Goal: Ask a question: Seek information or help from site administrators or community

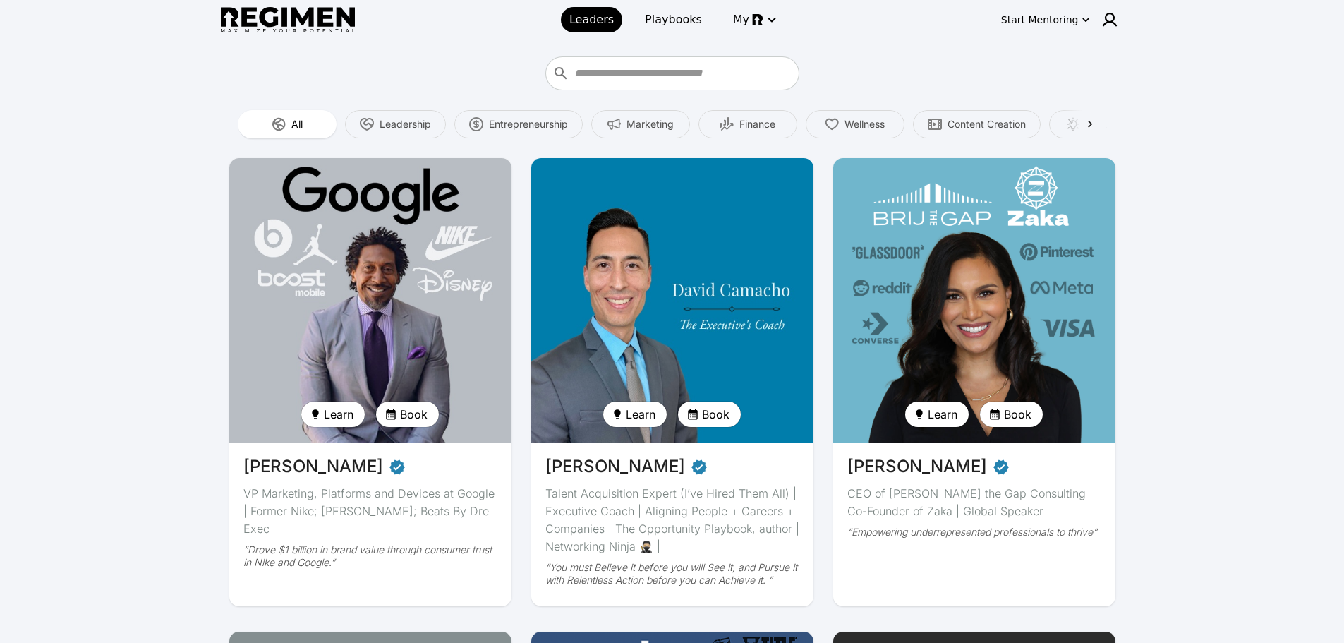
click at [769, 21] on icon "button" at bounding box center [771, 19] width 17 height 17
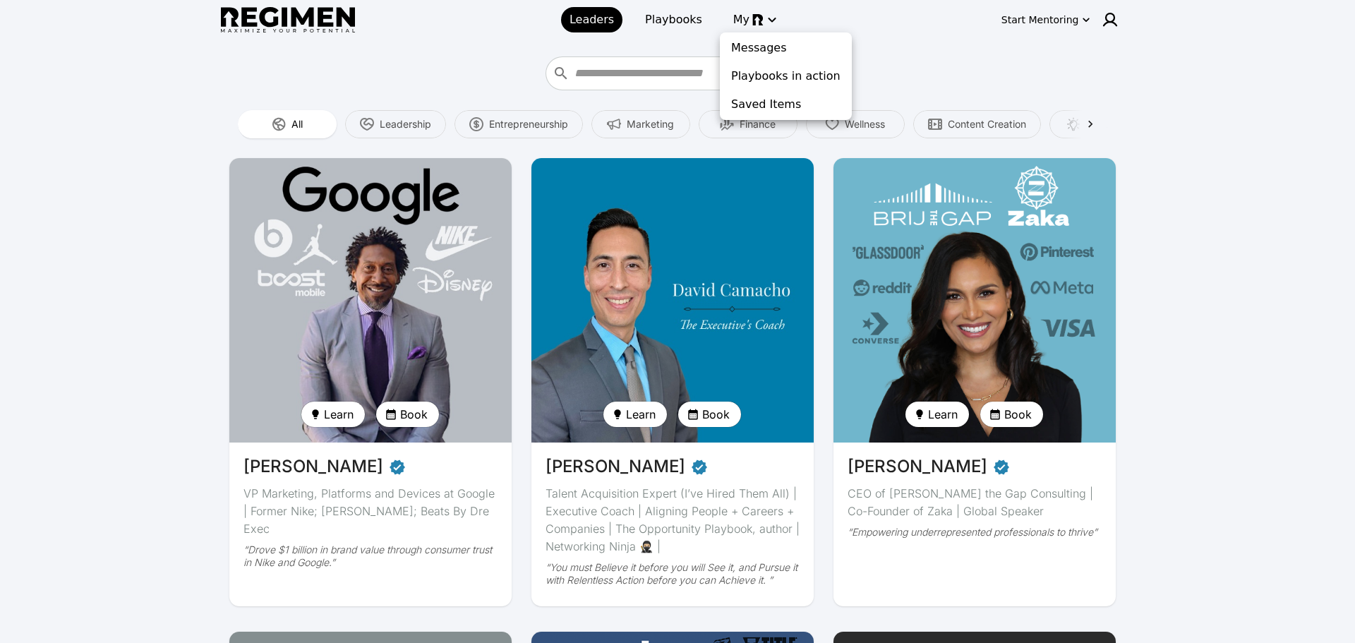
click at [1041, 26] on div at bounding box center [677, 321] width 1355 height 643
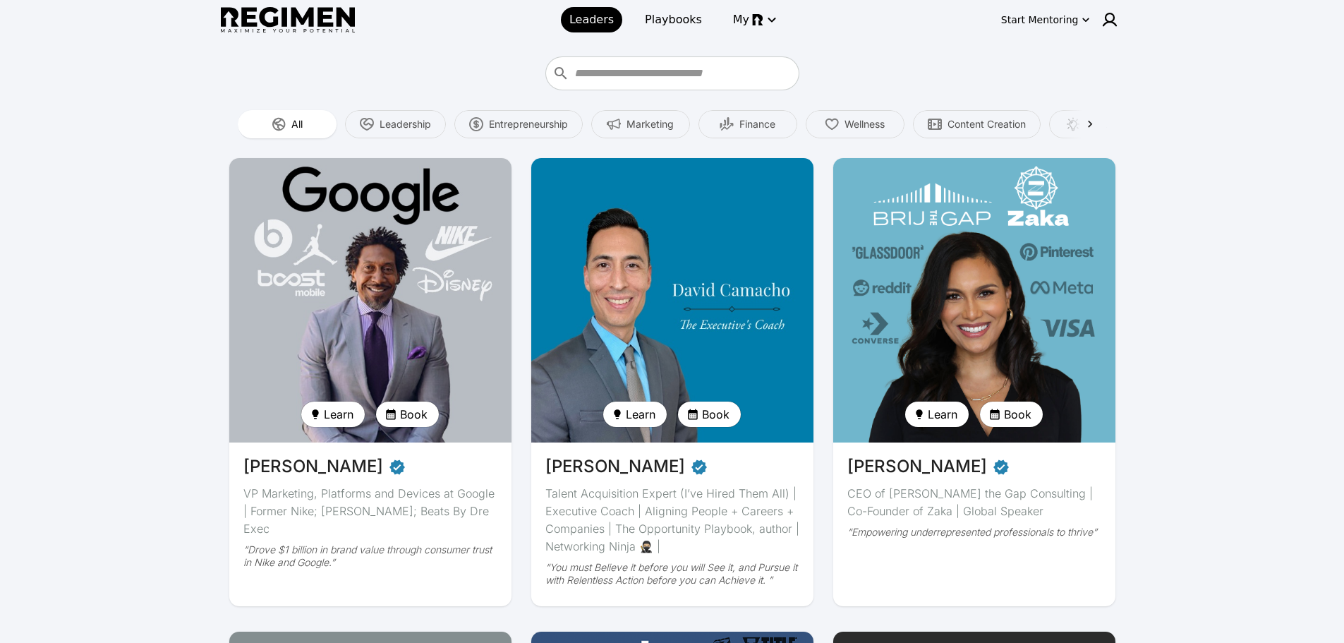
click at [1034, 17] on div "Start Mentoring" at bounding box center [1040, 20] width 78 height 14
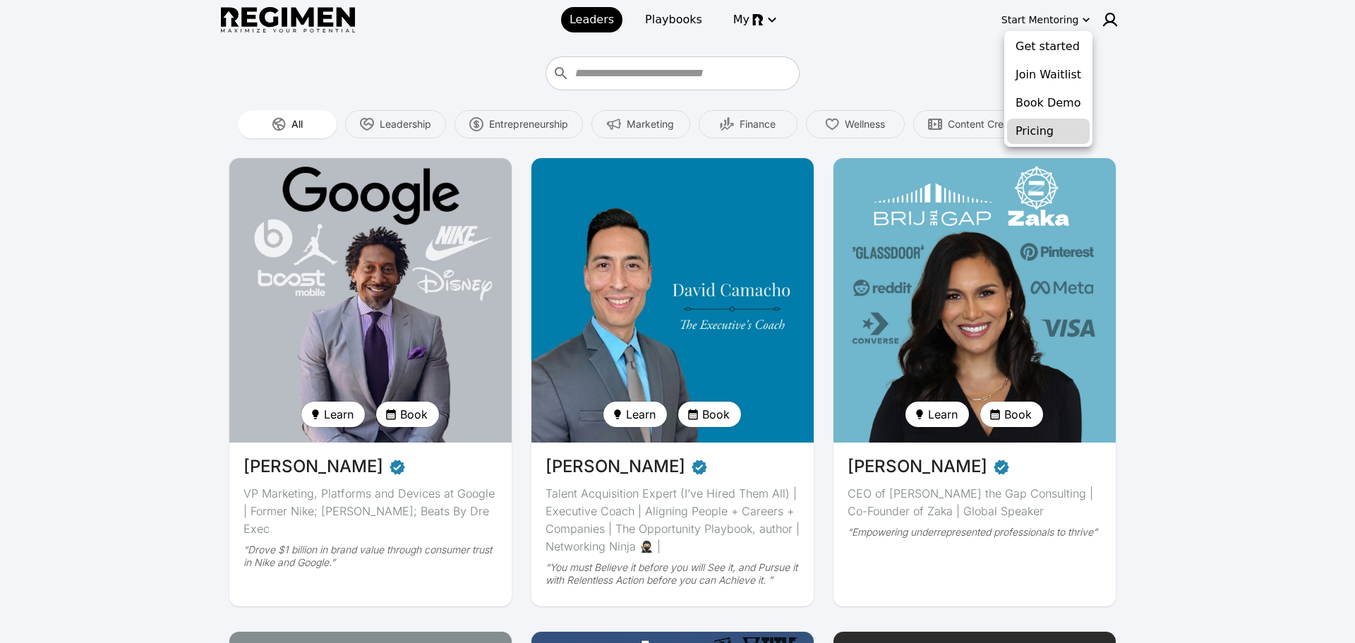
click at [1057, 127] on button "Pricing" at bounding box center [1048, 131] width 83 height 25
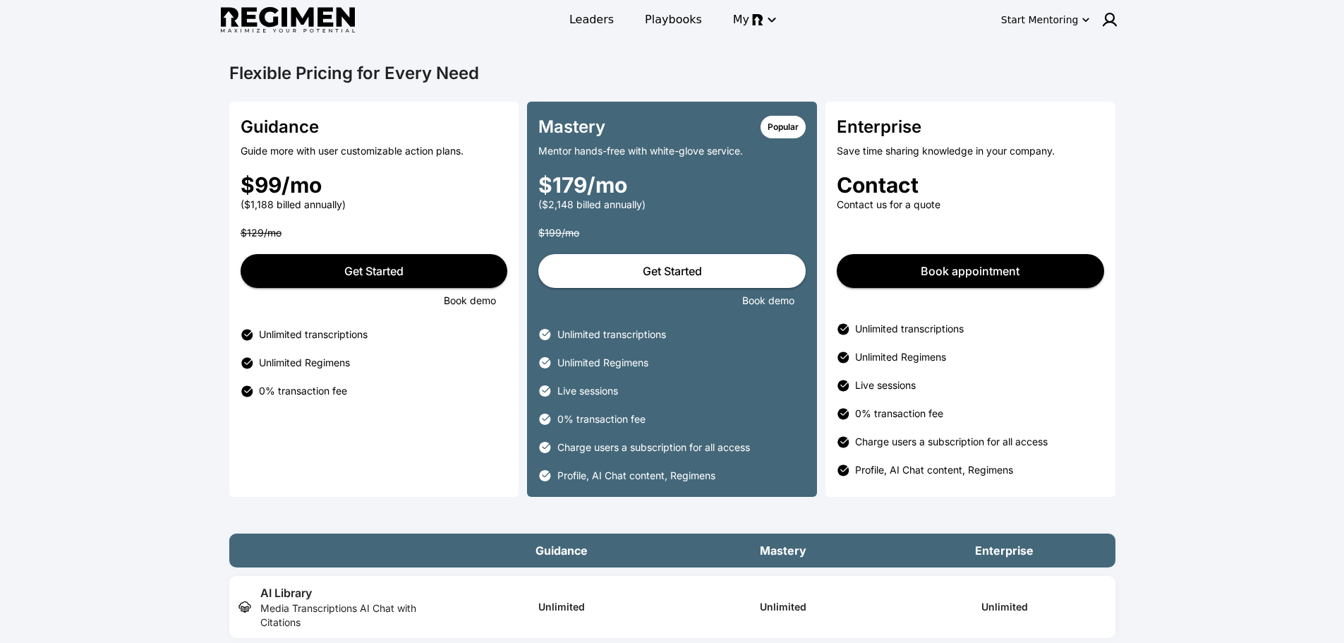
click at [1083, 103] on div "Flexible Pricing for Every Need Guidance Guide more with user customizable acti…" at bounding box center [672, 580] width 1344 height 1081
click at [1083, 107] on div "Flexible Pricing for Every Need Guidance Guide more with user customizable acti…" at bounding box center [672, 580] width 1344 height 1081
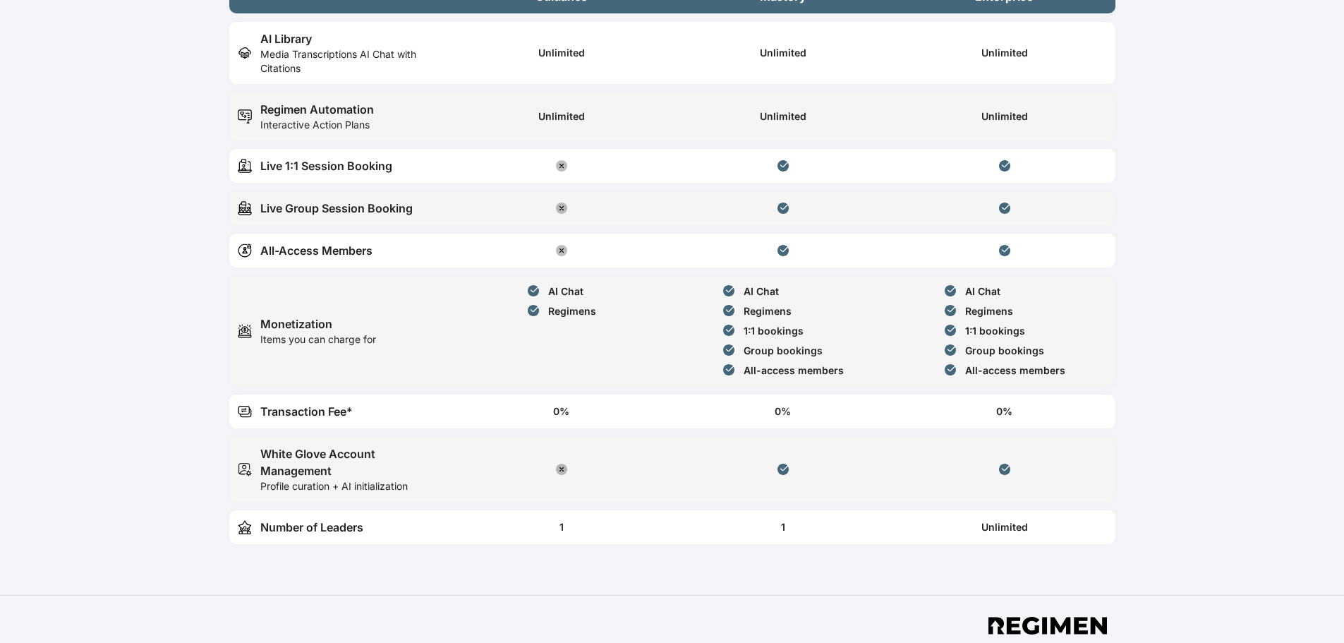
scroll to position [553, 0]
click at [103, 240] on div "Flexible Pricing for Every Need Guidance Guide more with user customizable acti…" at bounding box center [672, 26] width 1344 height 1081
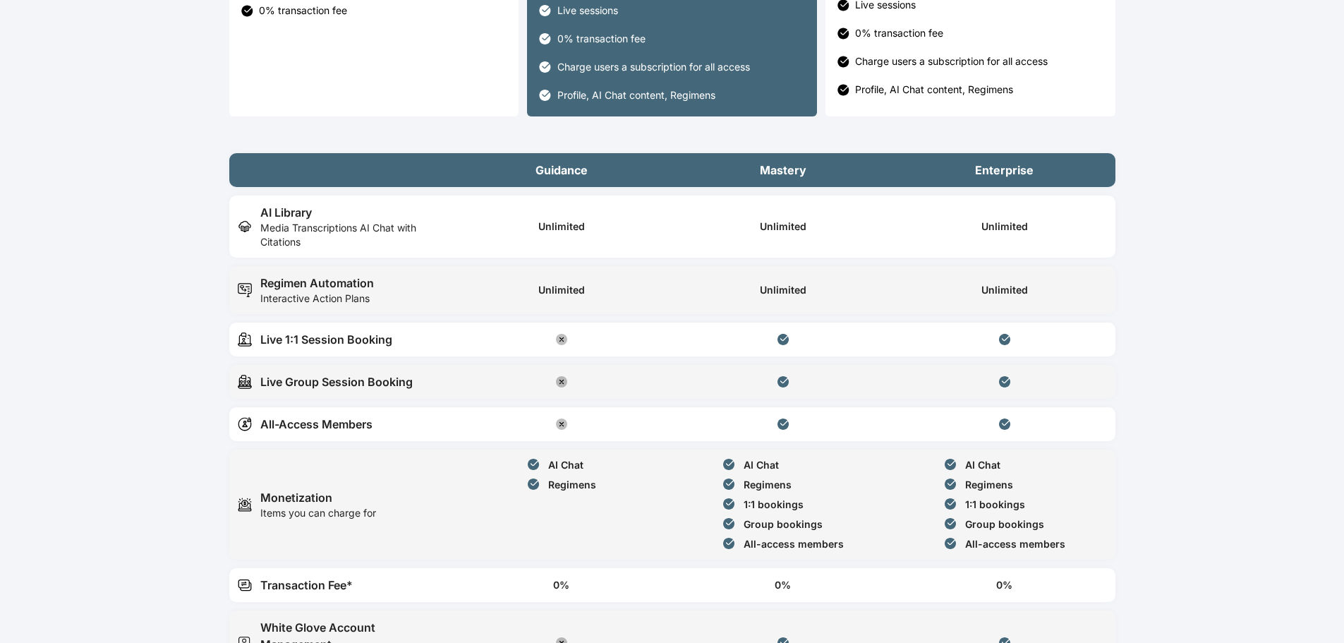
scroll to position [0, 0]
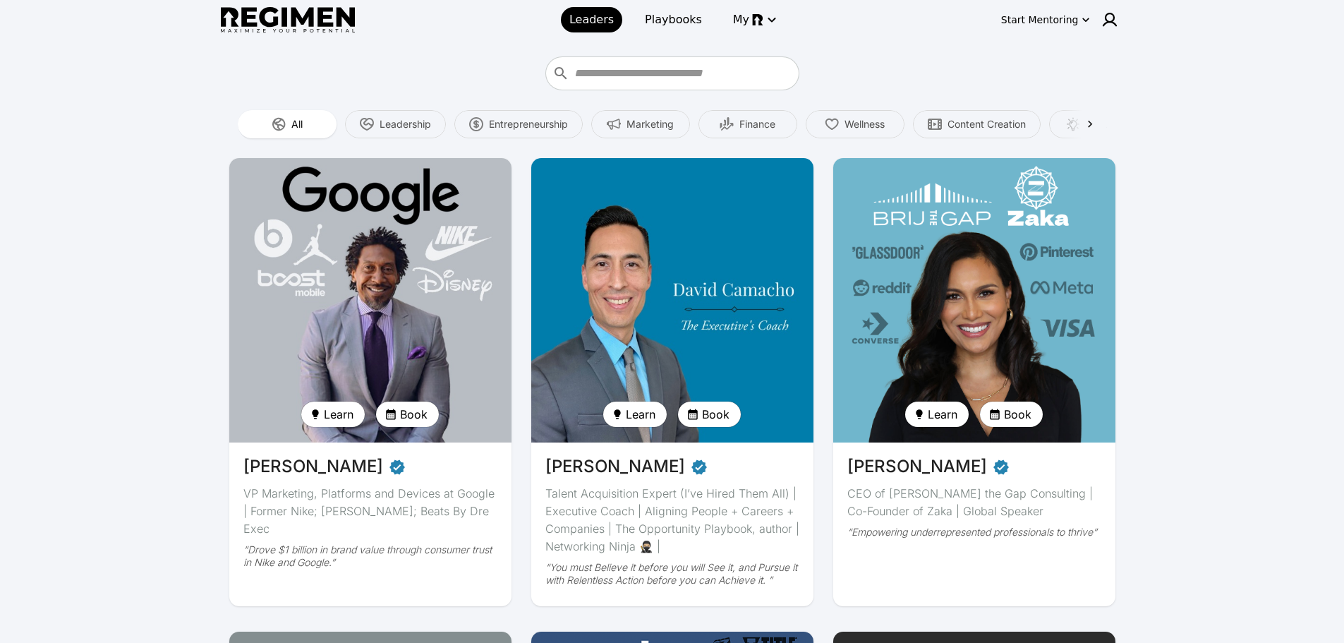
click at [639, 357] on img at bounding box center [672, 300] width 291 height 293
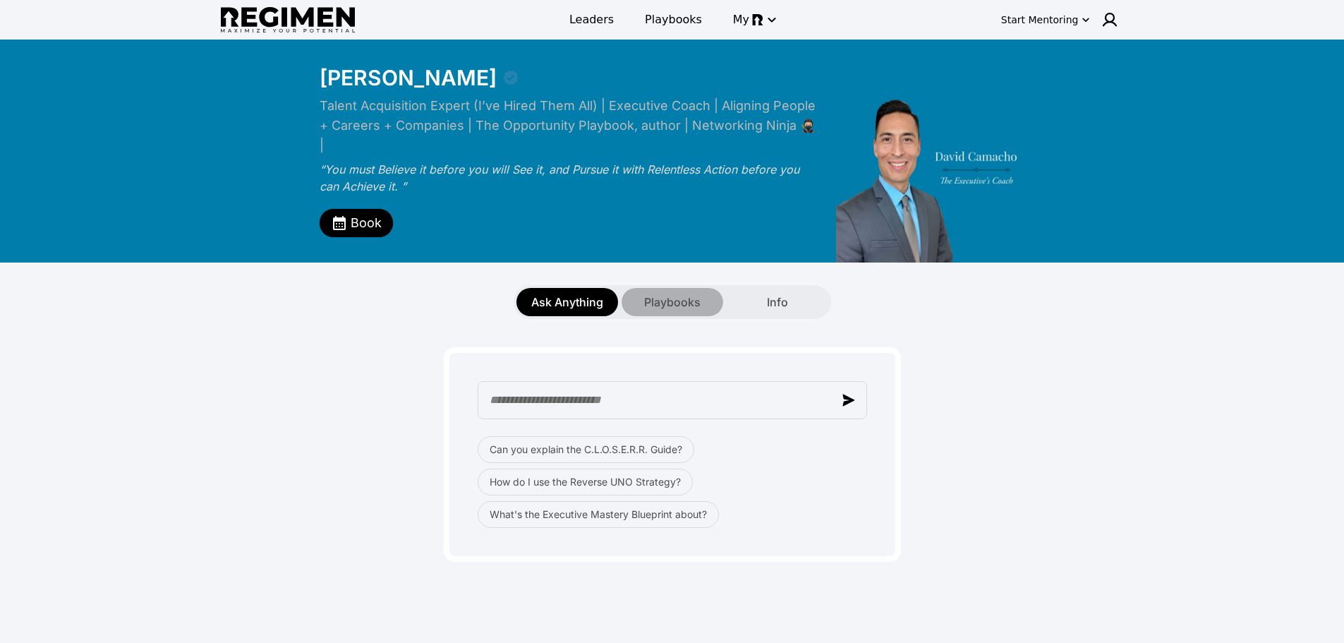
click at [691, 294] on span "Playbooks" at bounding box center [672, 302] width 56 height 17
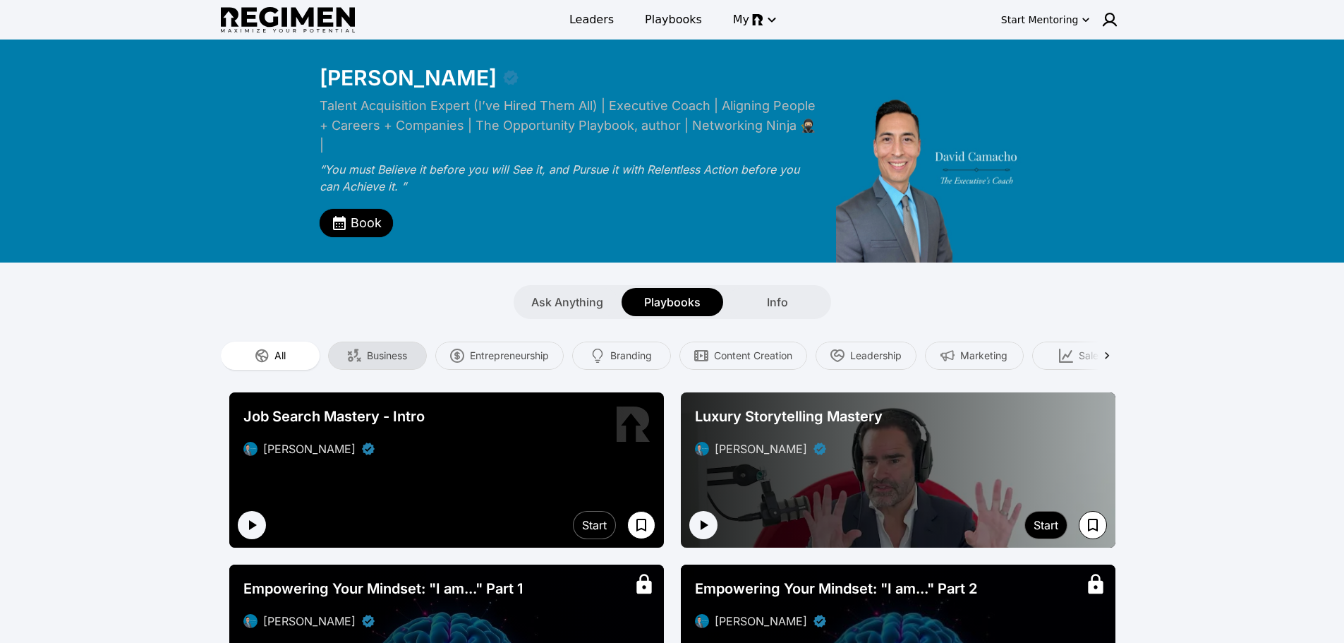
click at [368, 349] on span "Business" at bounding box center [387, 356] width 40 height 14
click at [1083, 349] on icon at bounding box center [1107, 356] width 14 height 14
drag, startPoint x: 1111, startPoint y: 334, endPoint x: 424, endPoint y: 226, distance: 695.0
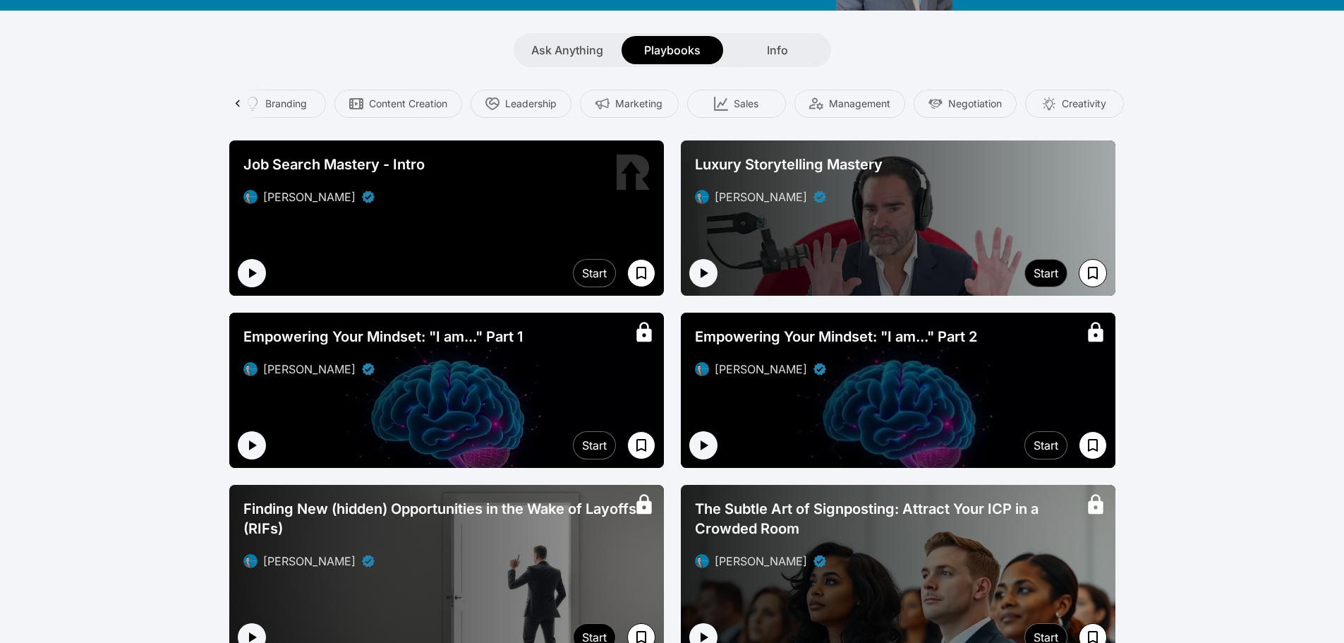
scroll to position [253, 0]
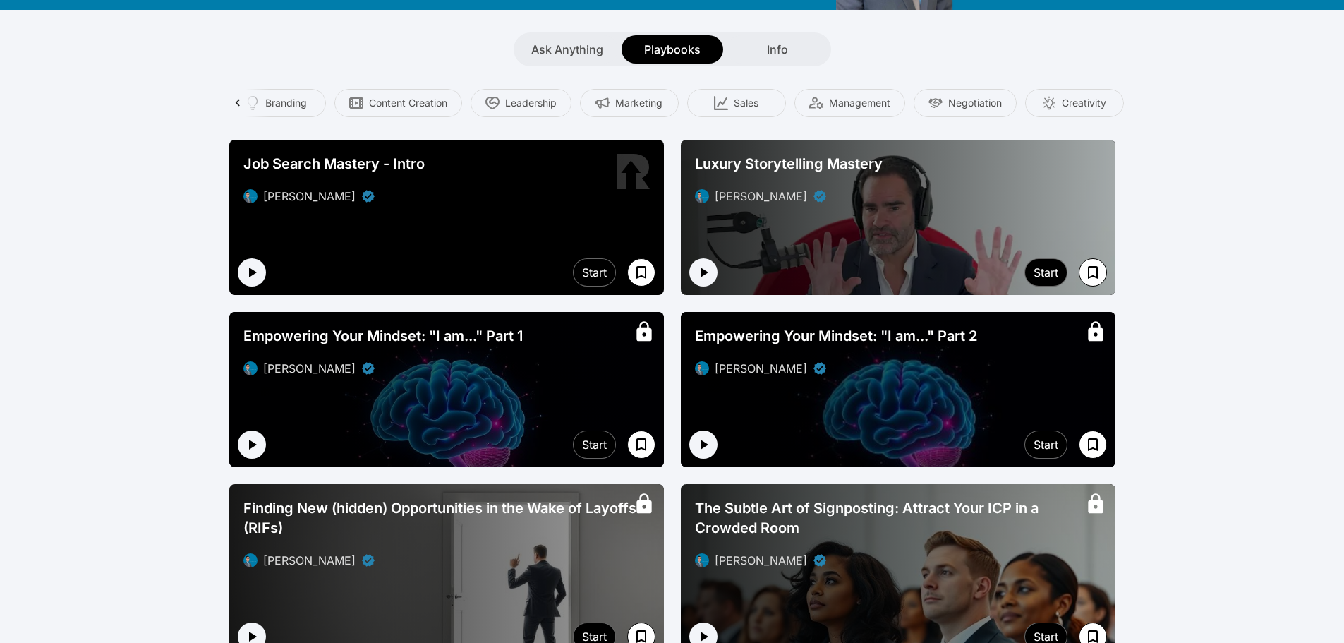
click at [361, 373] on div at bounding box center [446, 389] width 435 height 155
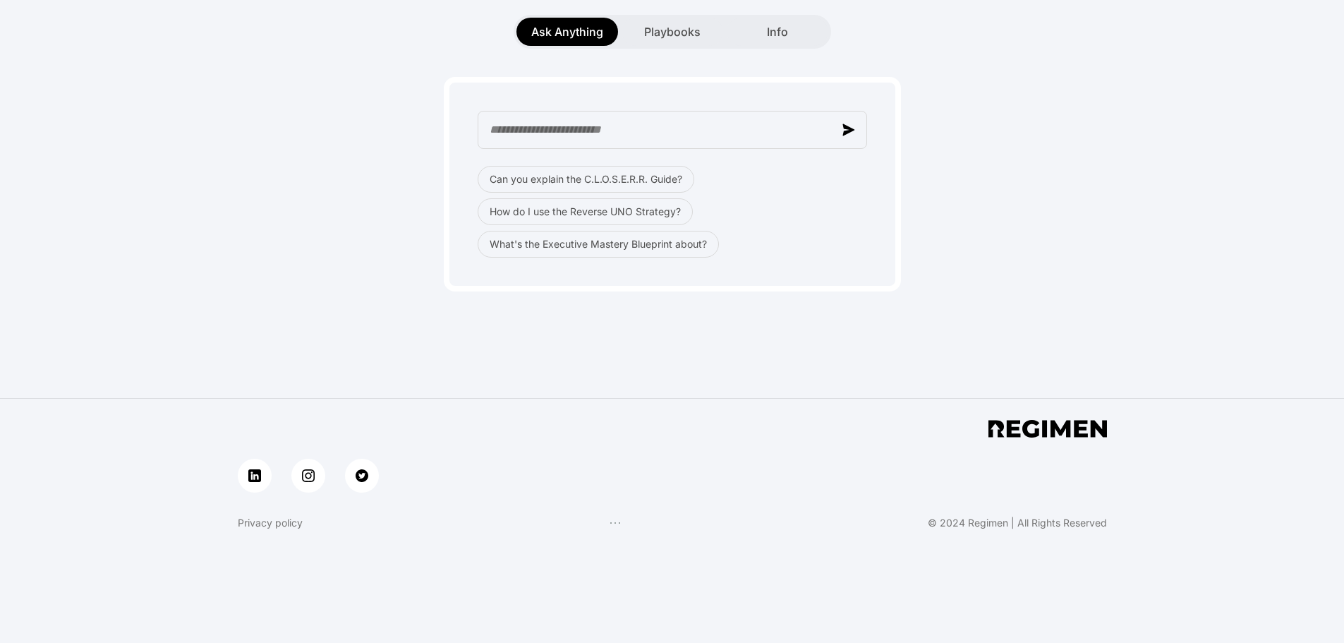
scroll to position [271, 0]
click at [675, 23] on span "Playbooks" at bounding box center [672, 31] width 56 height 17
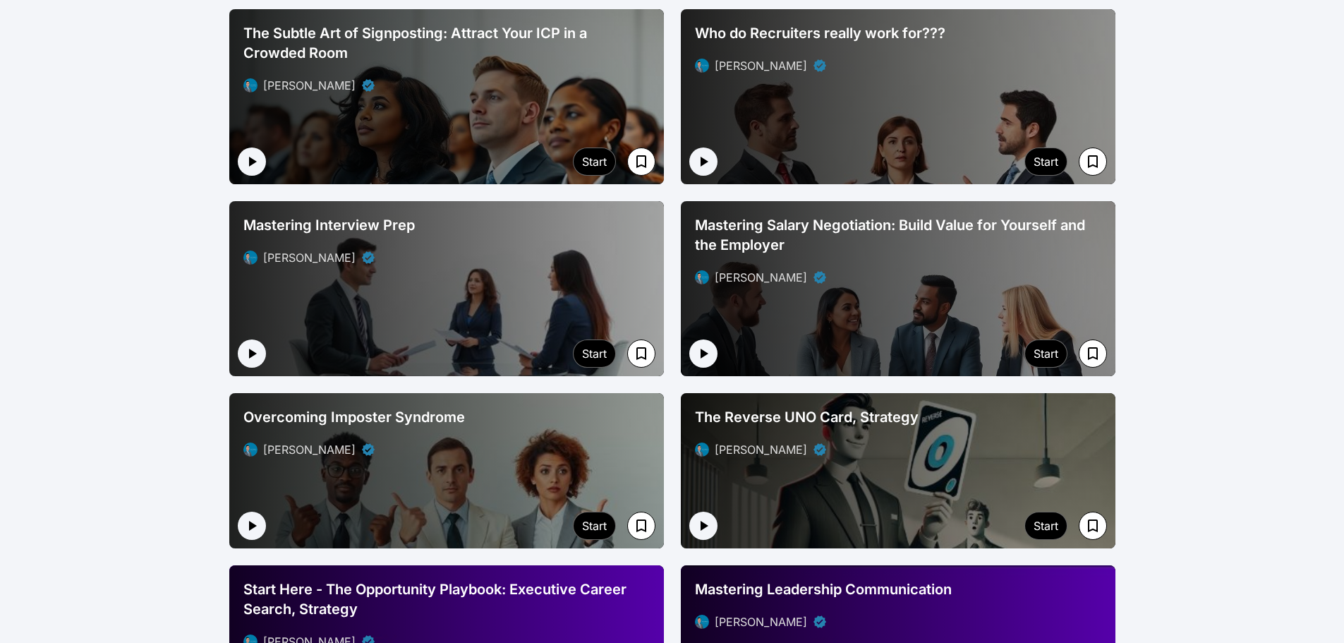
scroll to position [14, 0]
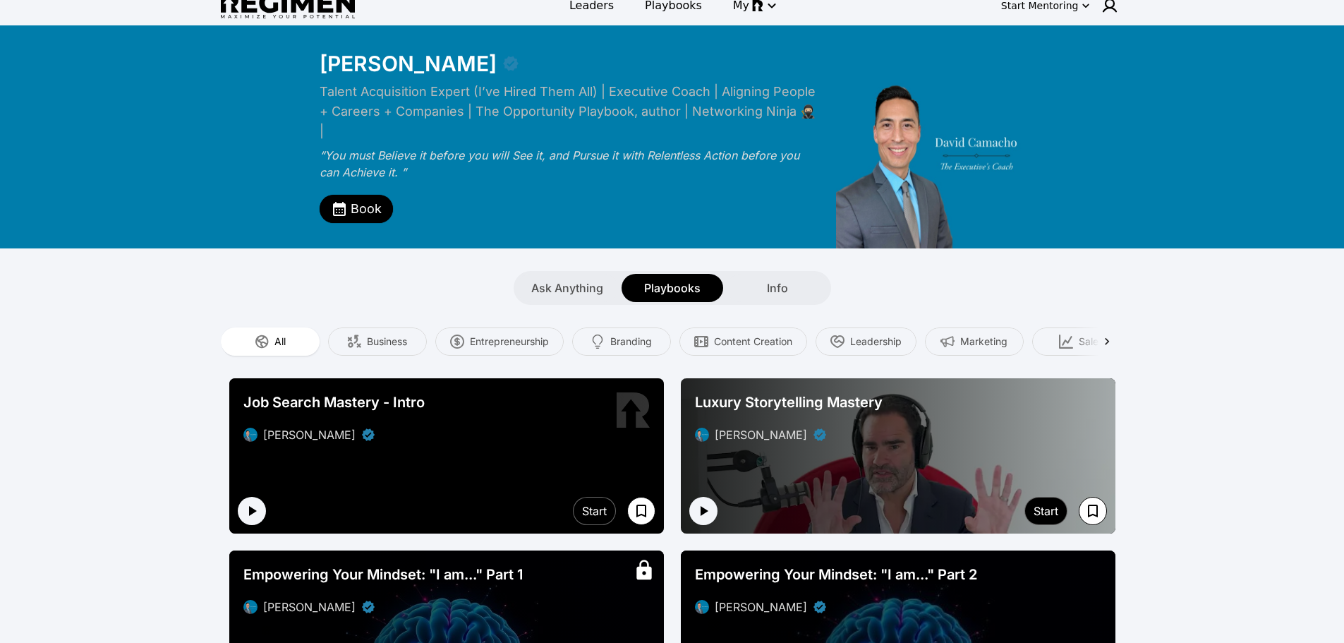
click at [284, 334] on div "All" at bounding box center [270, 341] width 99 height 28
click at [299, 327] on div "All" at bounding box center [270, 341] width 99 height 28
click at [283, 334] on span "All" at bounding box center [279, 341] width 11 height 14
drag, startPoint x: 283, startPoint y: 324, endPoint x: 270, endPoint y: 298, distance: 28.7
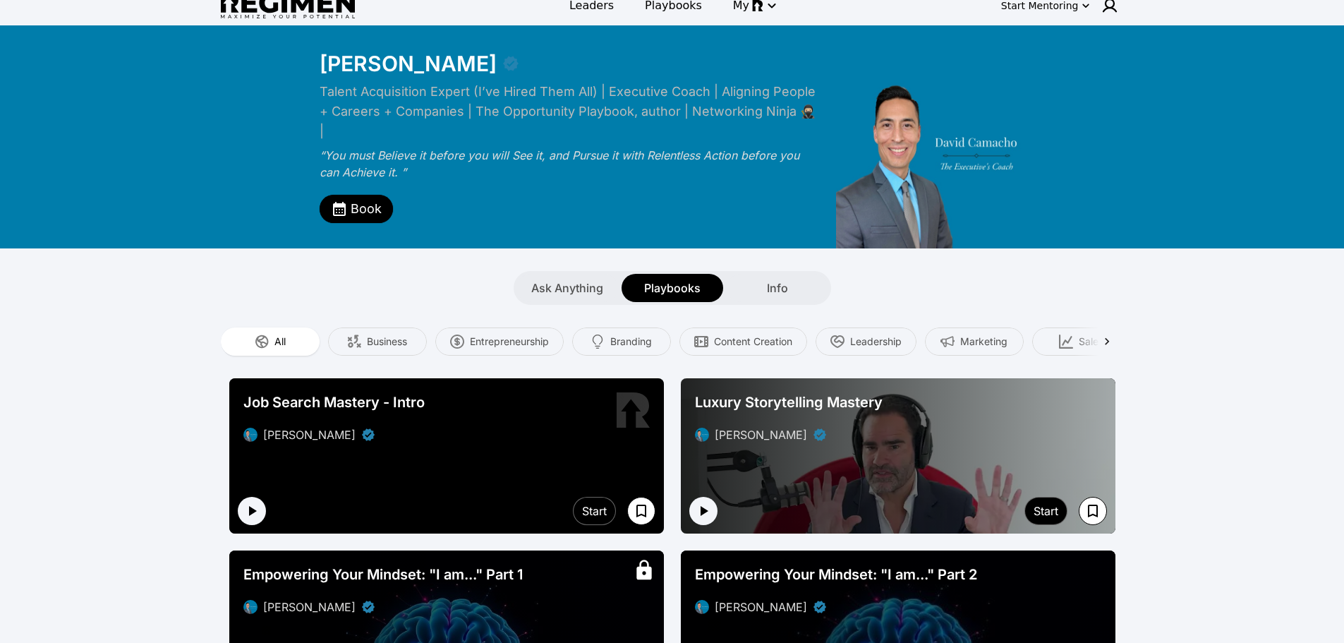
click at [270, 305] on div "All Business Entrepreneurship Branding Content Creation Leadership Marketing Sa…" at bounding box center [672, 341] width 903 height 73
click at [277, 332] on div "All" at bounding box center [270, 341] width 99 height 28
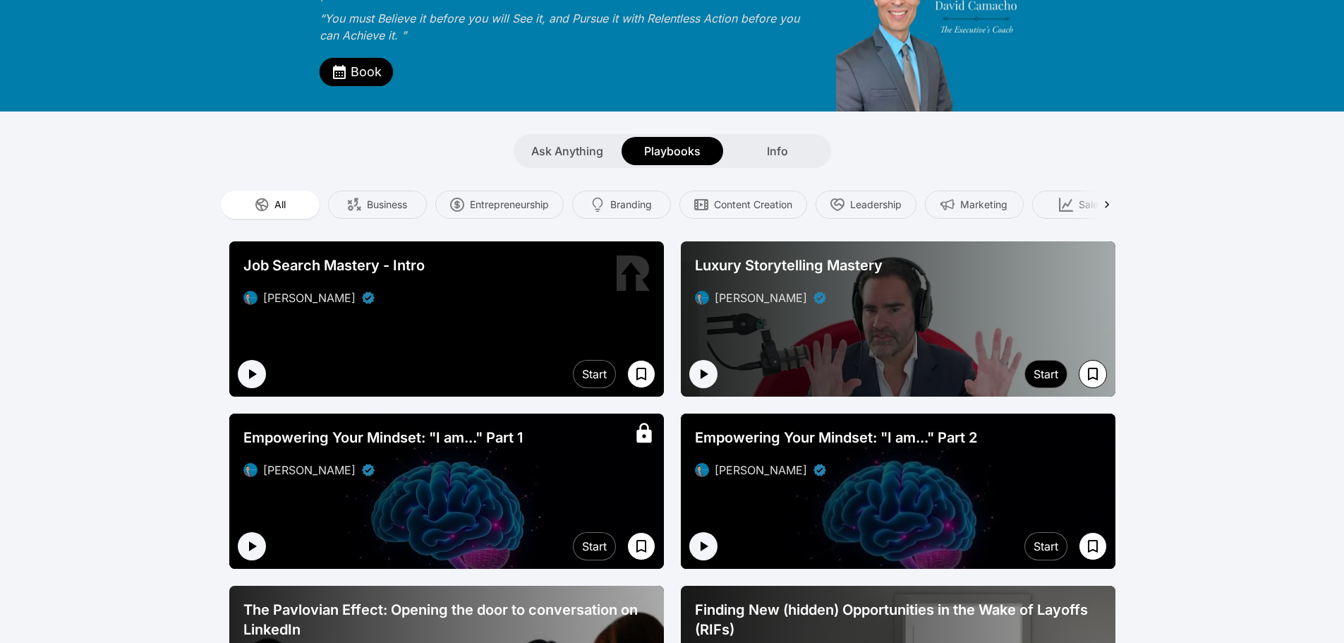
scroll to position [150, 0]
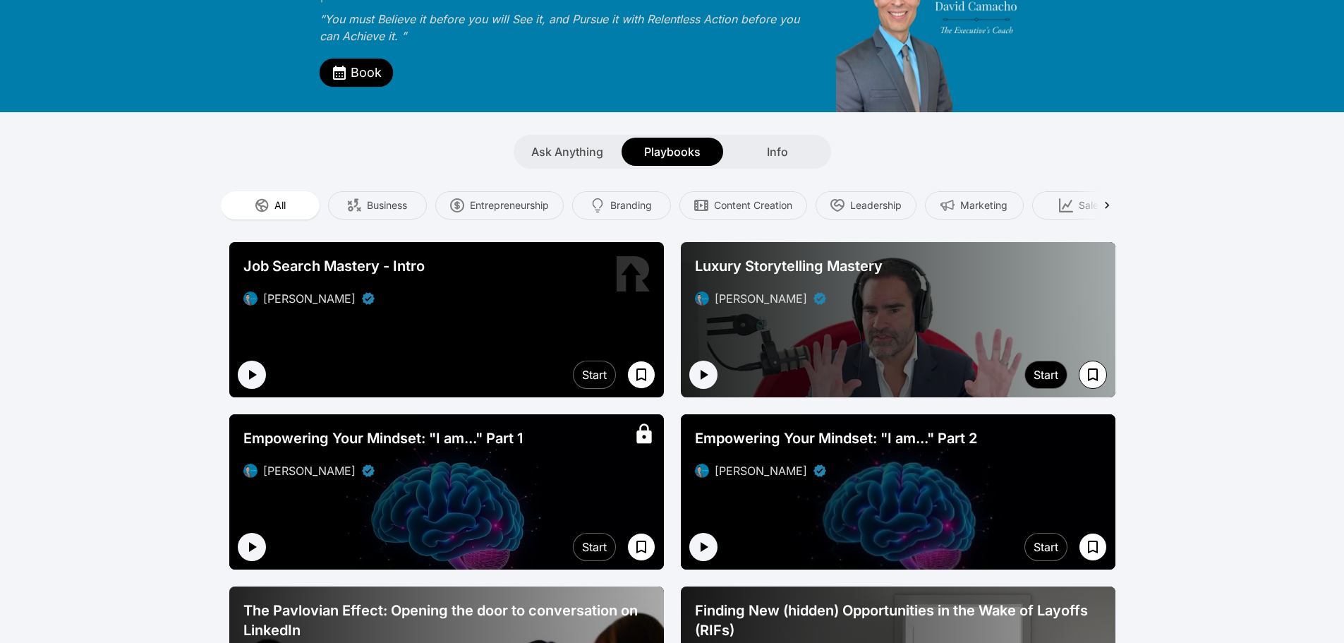
click at [296, 191] on div "All" at bounding box center [270, 205] width 99 height 28
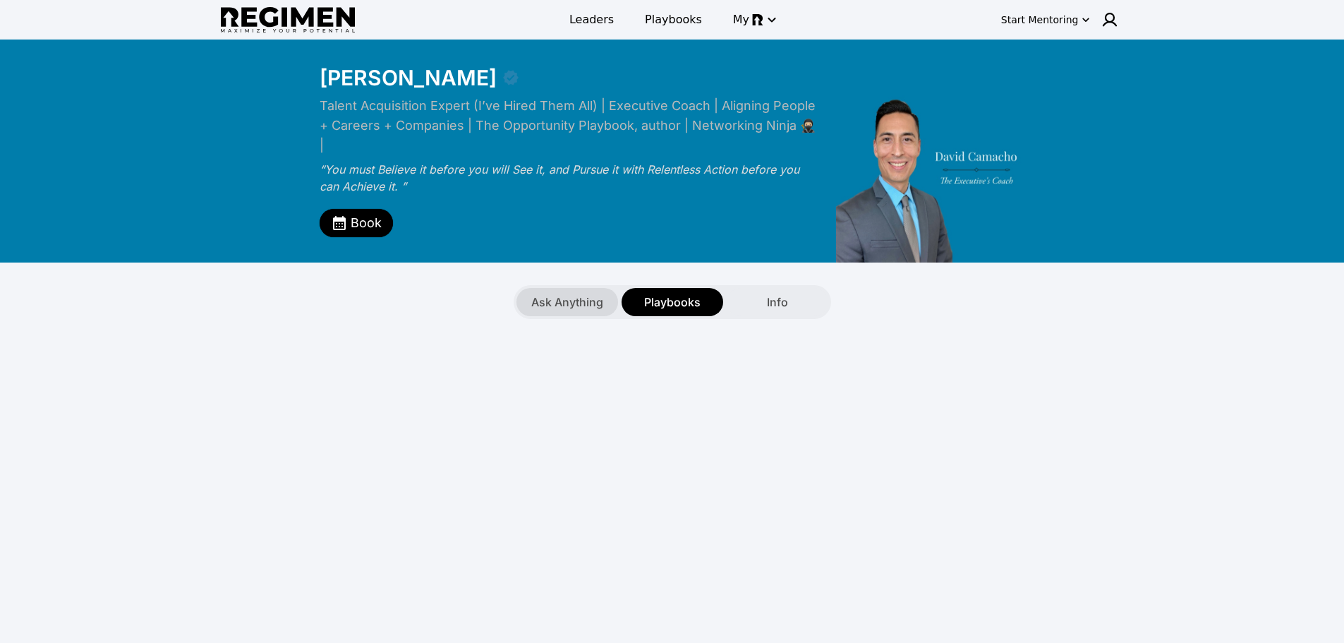
click at [549, 294] on span "Ask Anything" at bounding box center [567, 302] width 72 height 17
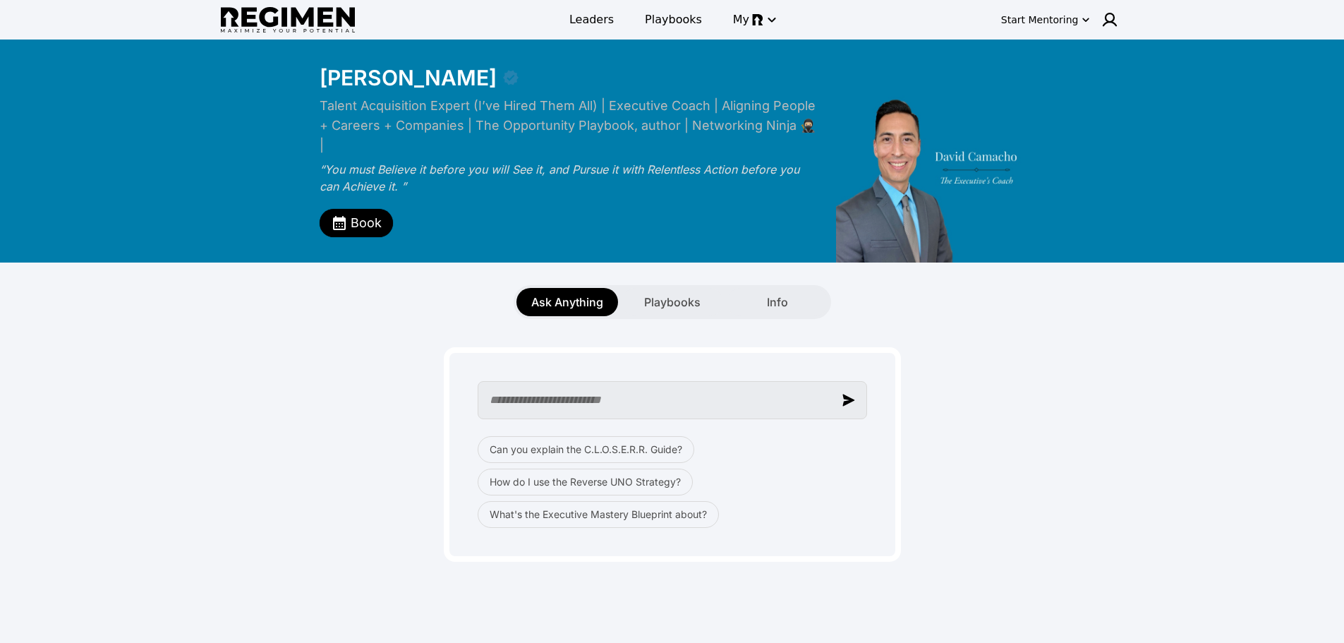
click at [764, 381] on input "text" at bounding box center [672, 400] width 389 height 38
type input "********"
click at [672, 294] on span "Playbooks" at bounding box center [672, 302] width 56 height 17
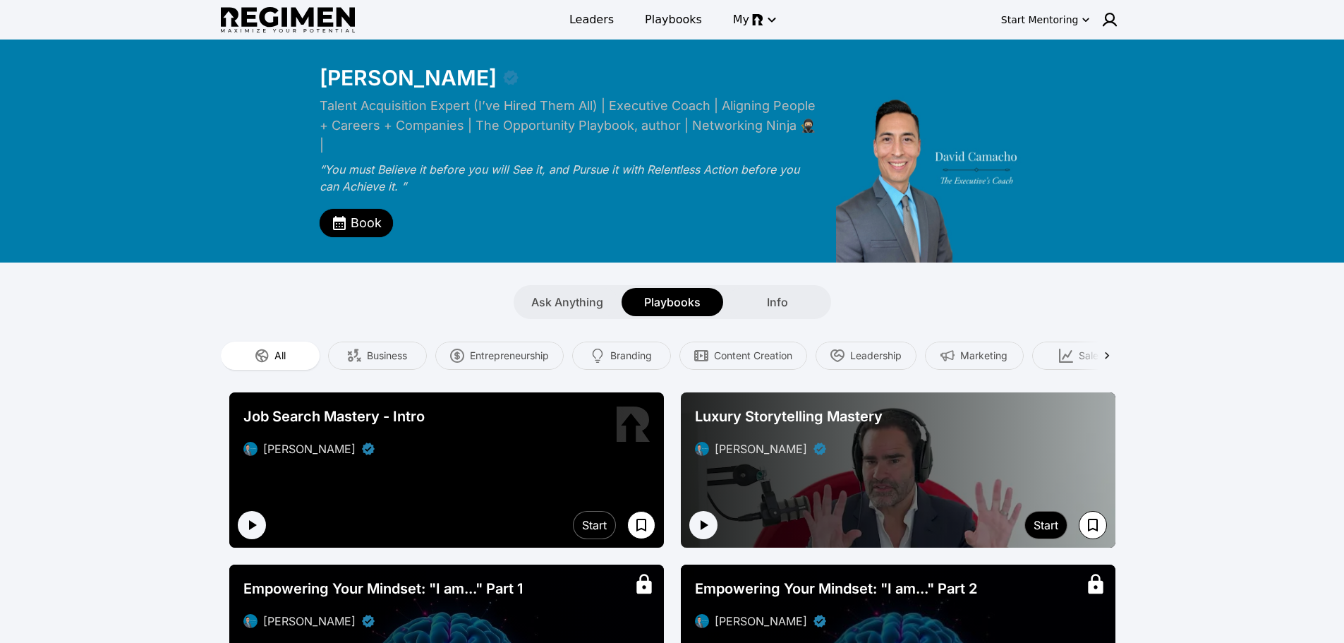
click at [297, 342] on div "All" at bounding box center [270, 356] width 99 height 28
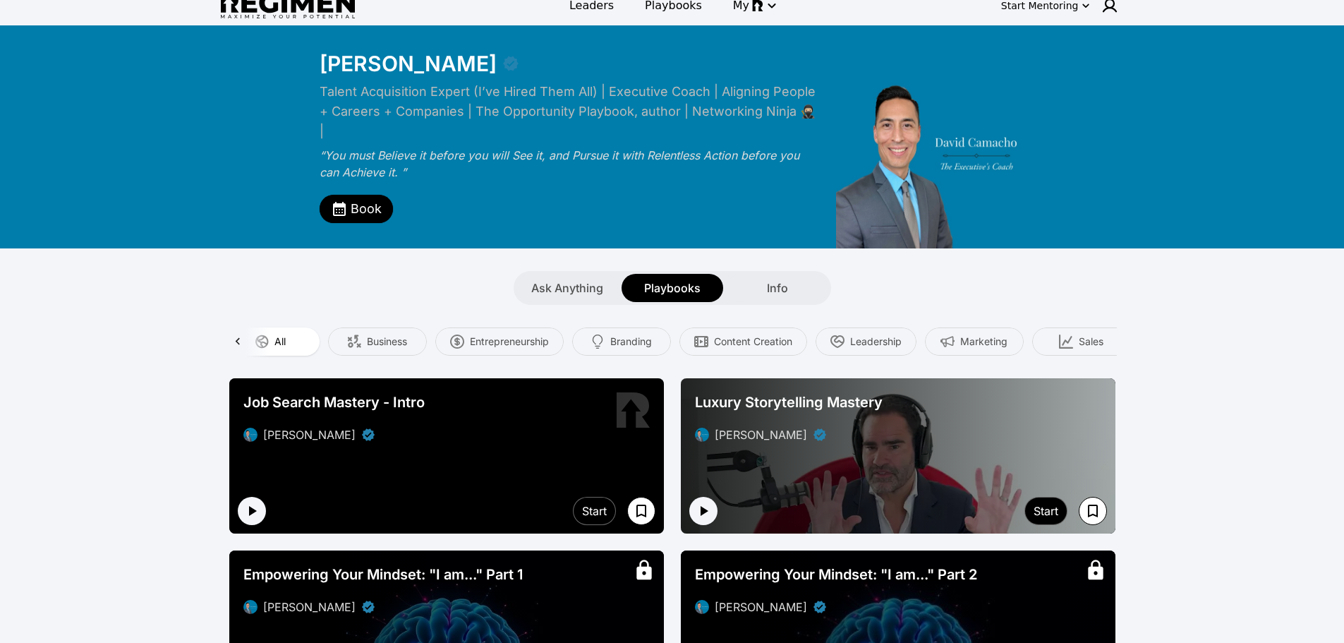
scroll to position [1359, 0]
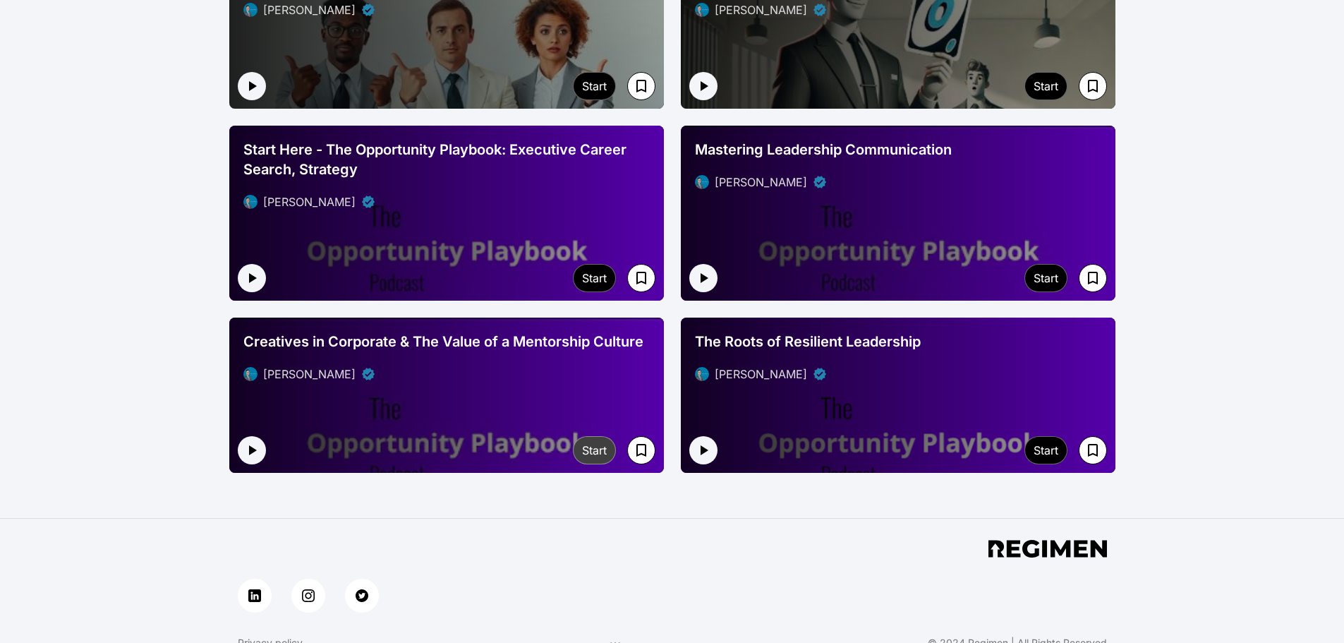
drag, startPoint x: 455, startPoint y: 318, endPoint x: 591, endPoint y: 430, distance: 176.3
drag, startPoint x: 591, startPoint y: 430, endPoint x: 193, endPoint y: 193, distance: 463.2
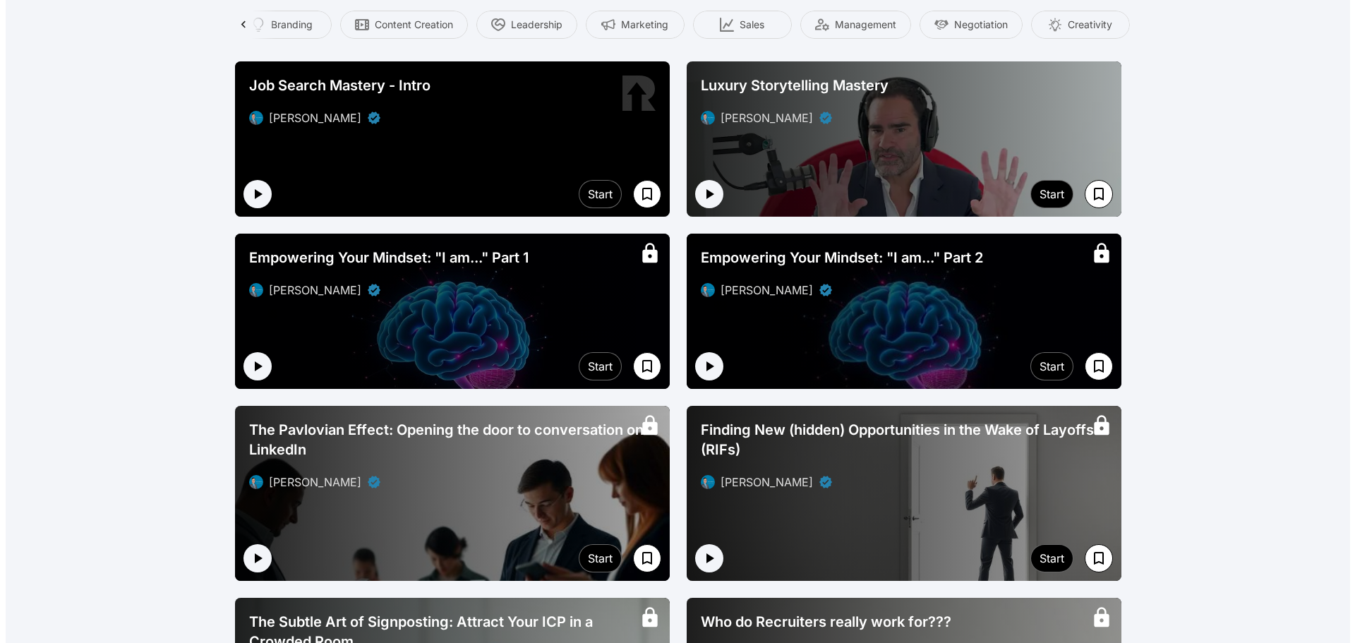
scroll to position [0, 0]
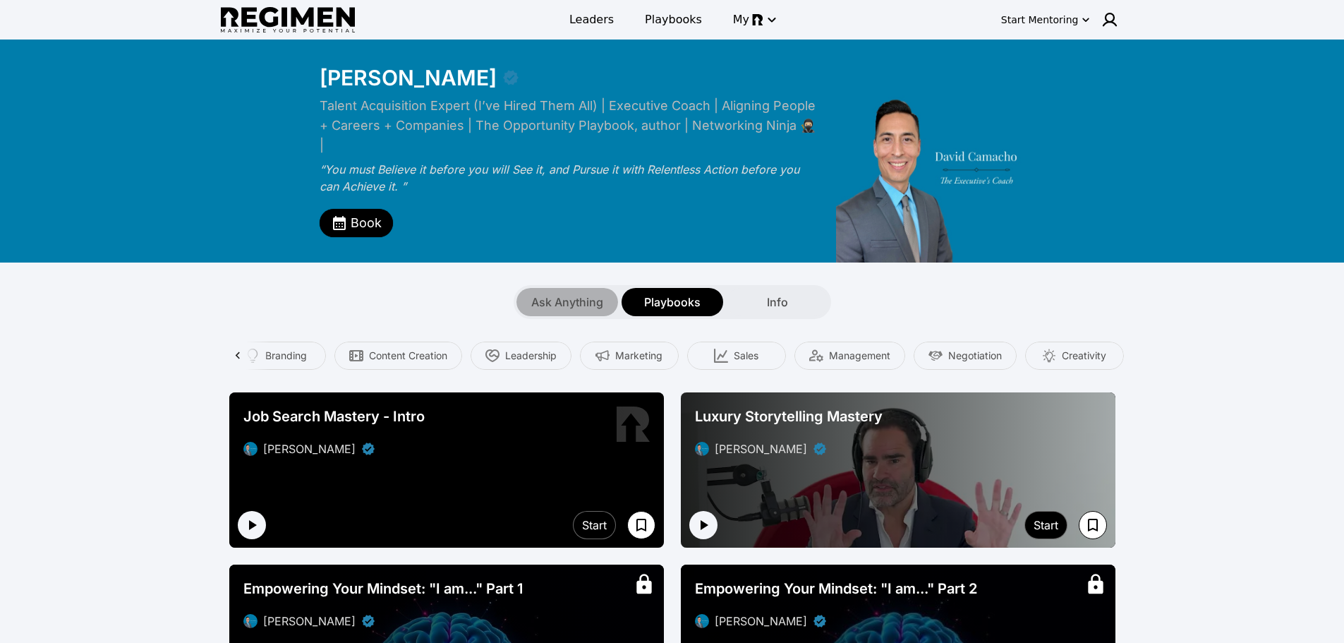
click at [570, 294] on span "Ask Anything" at bounding box center [567, 302] width 72 height 17
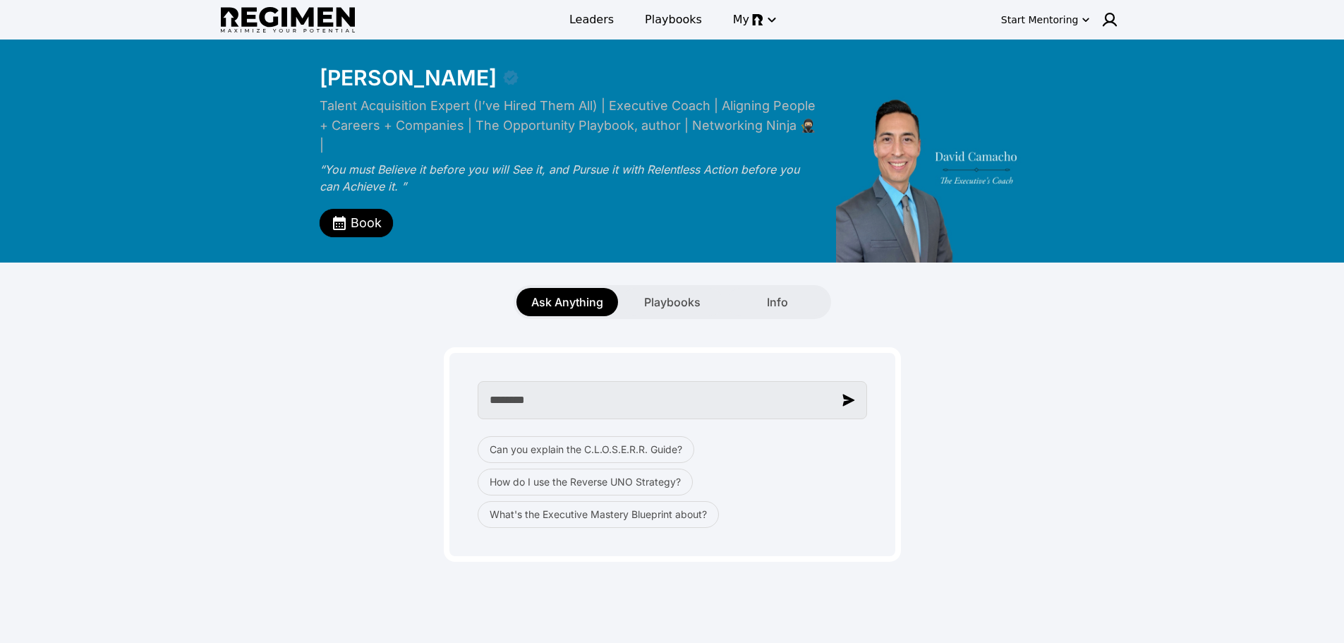
click at [617, 389] on input "********" at bounding box center [672, 400] width 389 height 38
type input "**********"
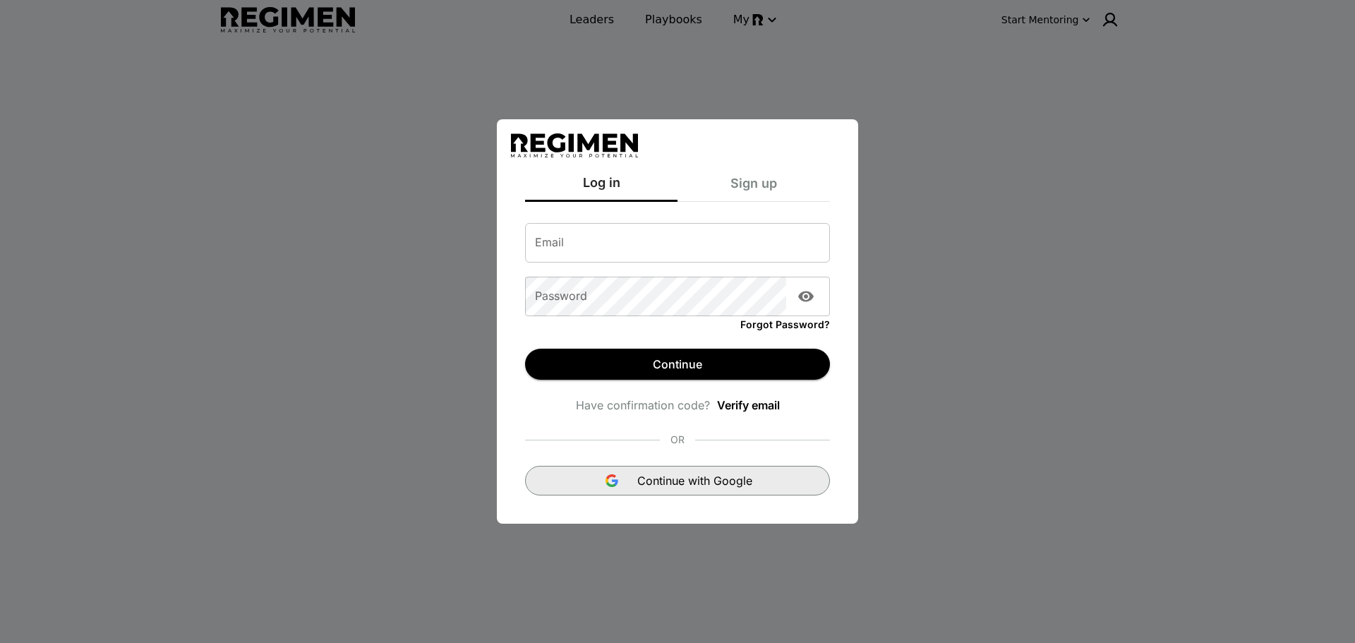
click at [613, 485] on img "button" at bounding box center [611, 480] width 17 height 17
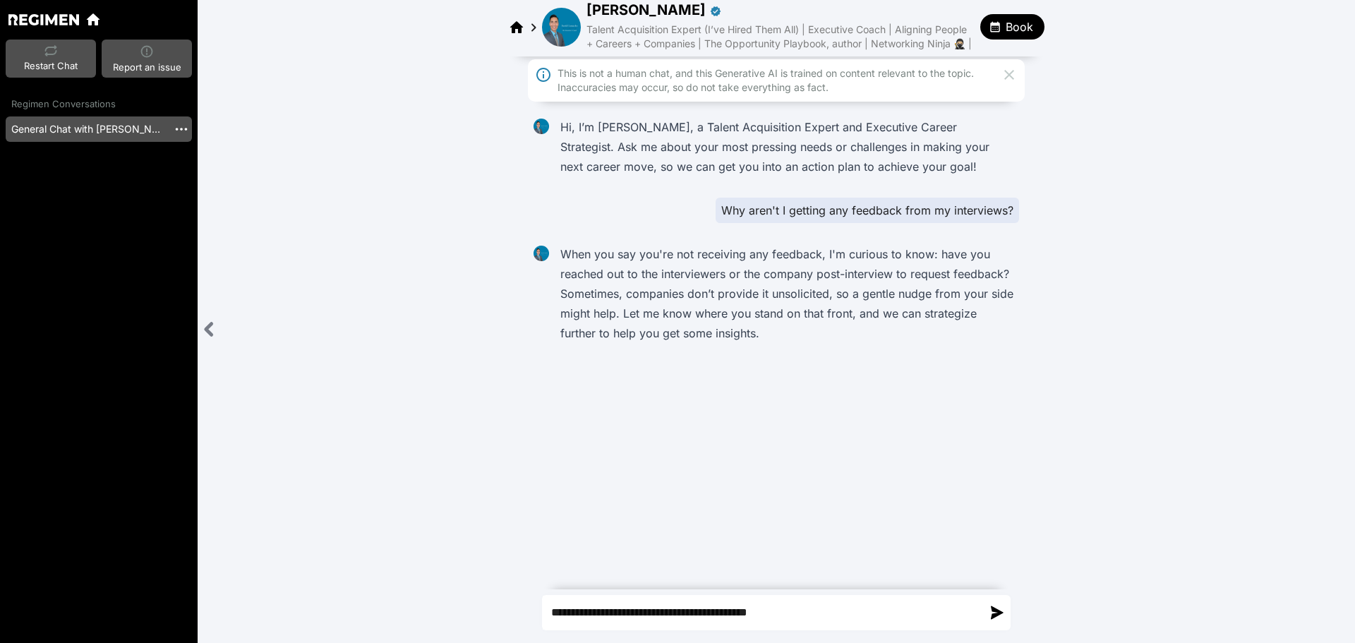
type textarea "**********"
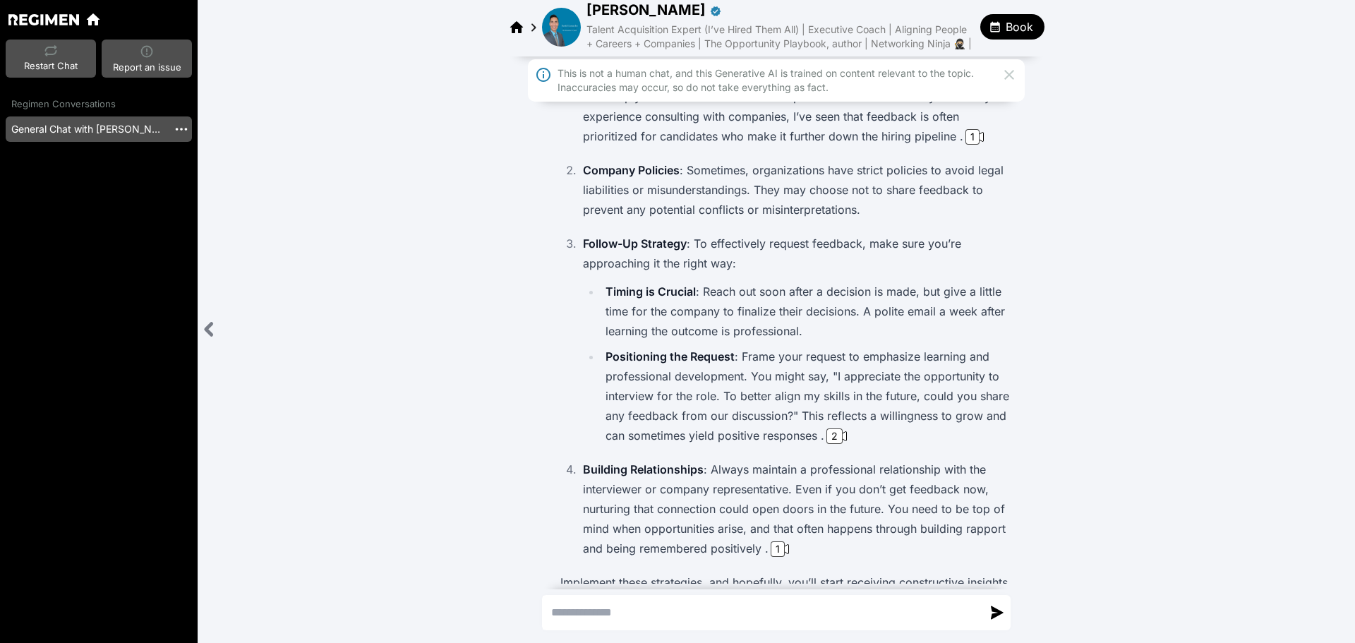
scroll to position [530, 0]
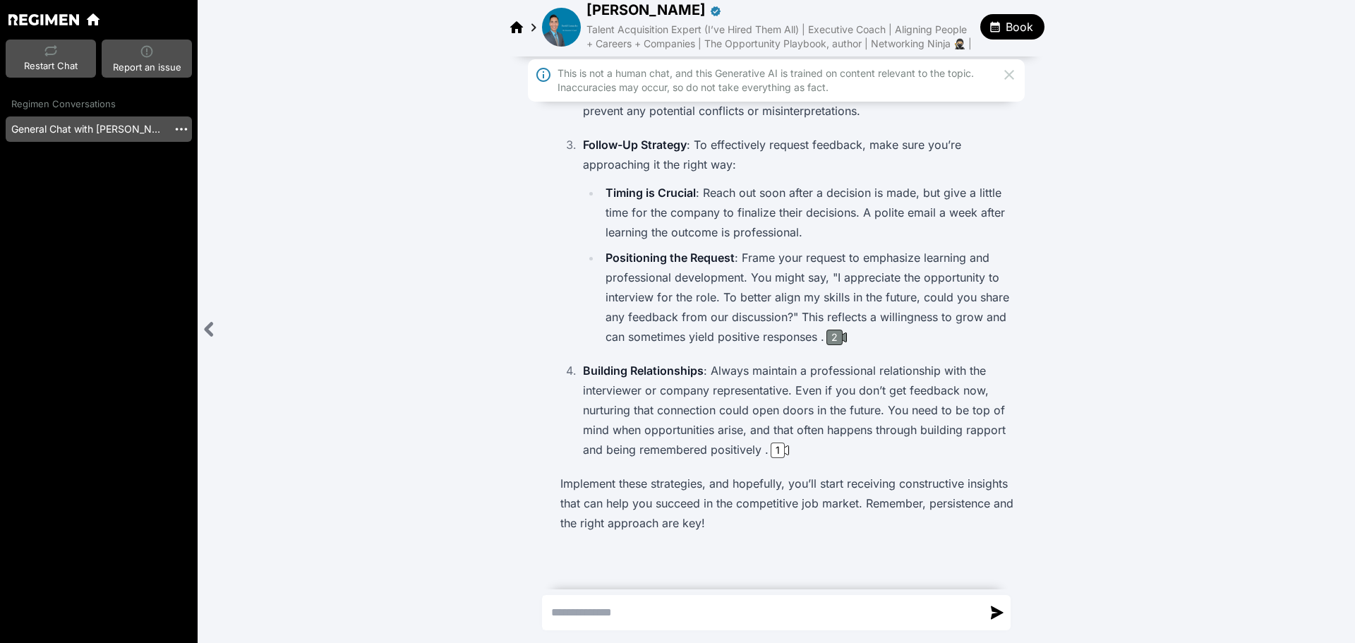
click at [826, 337] on div "2" at bounding box center [834, 338] width 16 height 16
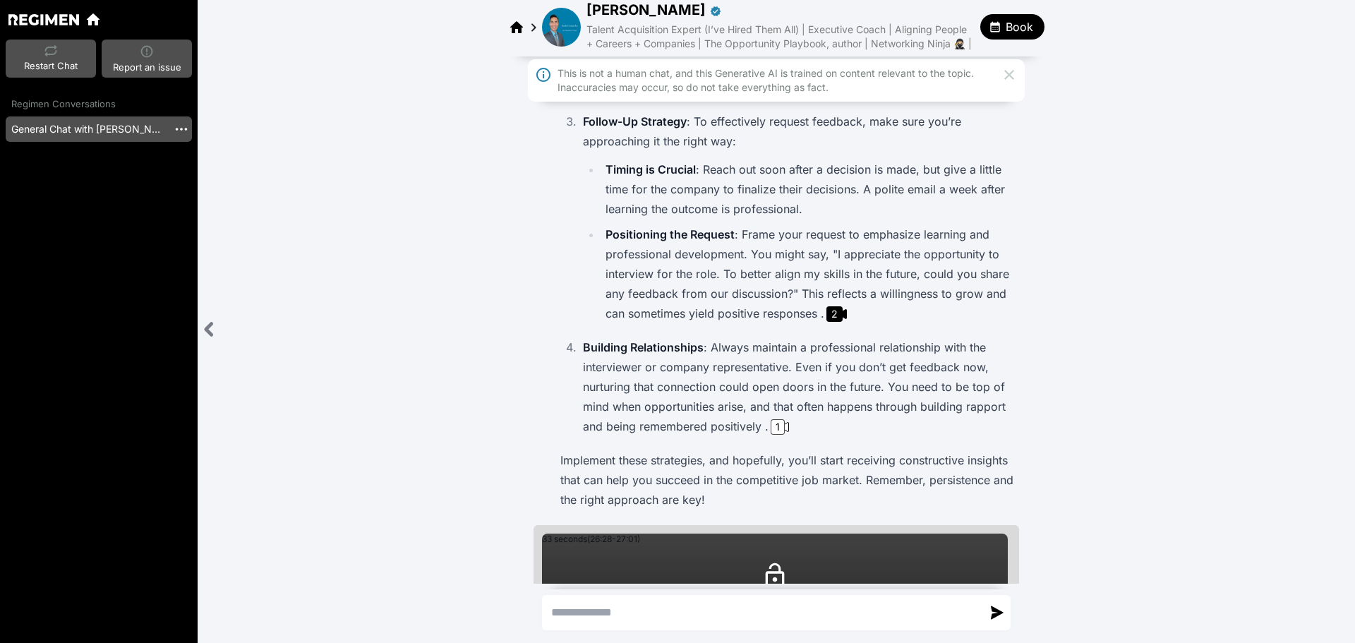
scroll to position [762, 0]
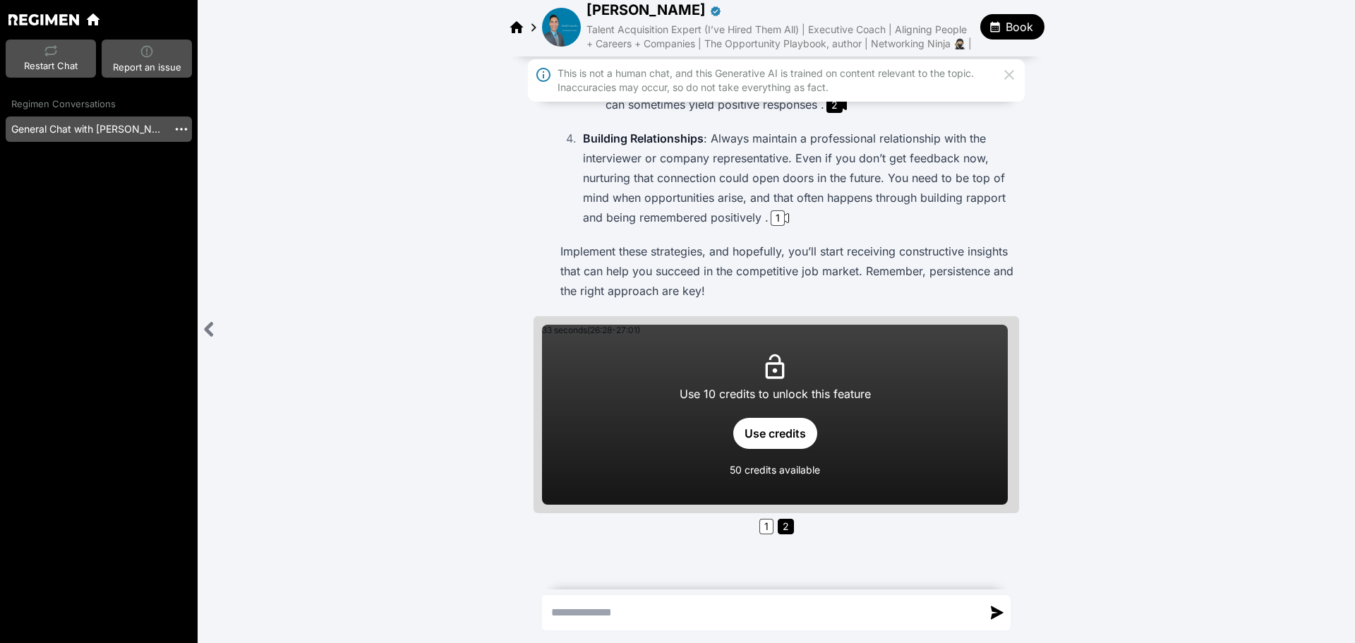
click at [936, 188] on p "Building Relationships : Always maintain a professional relationship with the i…" at bounding box center [798, 177] width 430 height 99
click at [769, 437] on button "Use credits" at bounding box center [775, 433] width 84 height 31
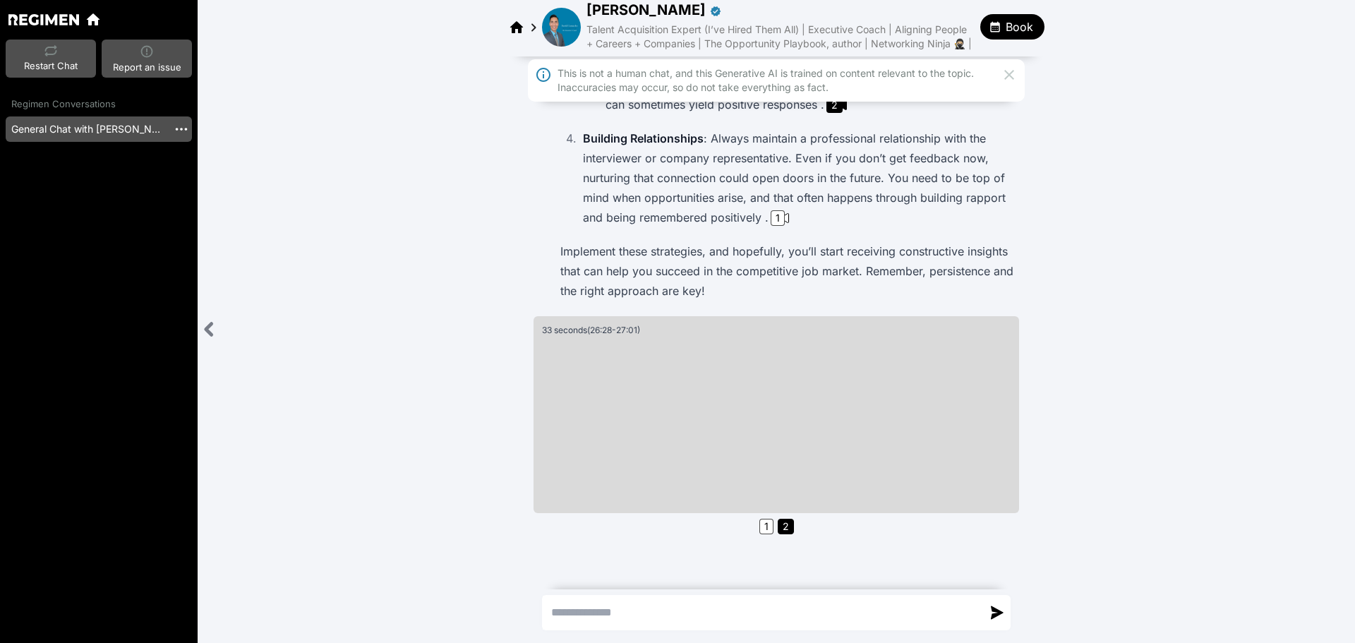
click at [1004, 32] on button "Book" at bounding box center [1012, 26] width 64 height 25
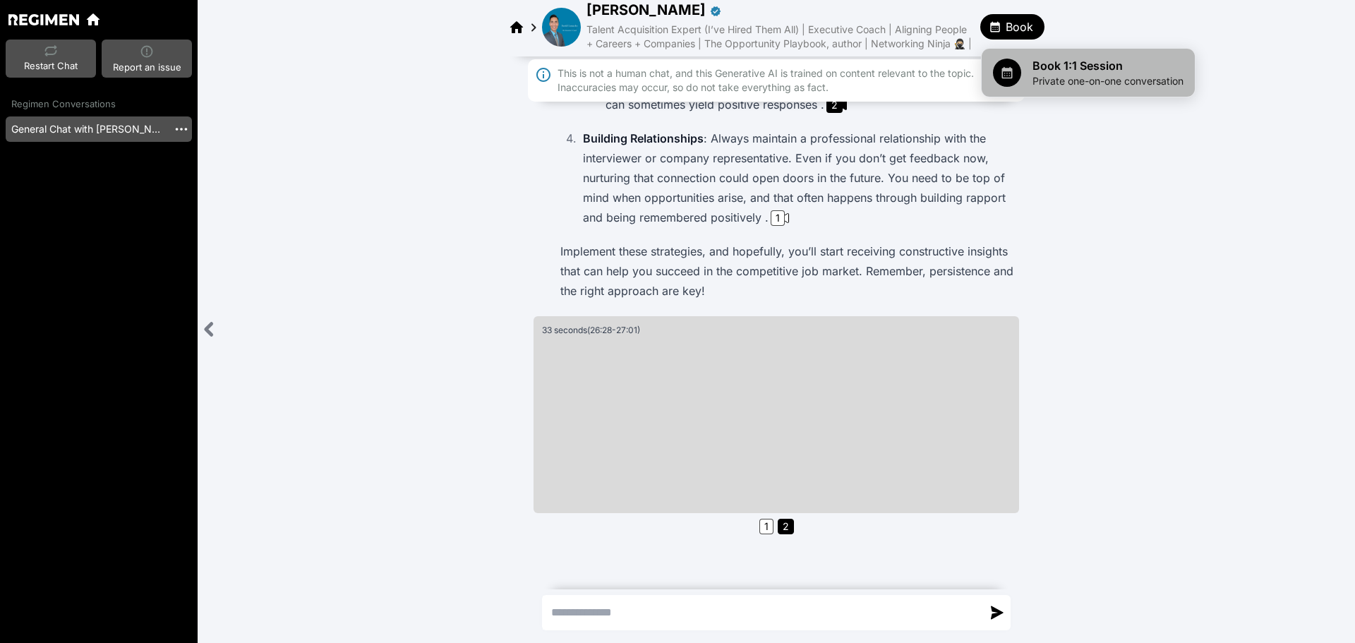
click at [1010, 78] on icon at bounding box center [1007, 73] width 11 height 12
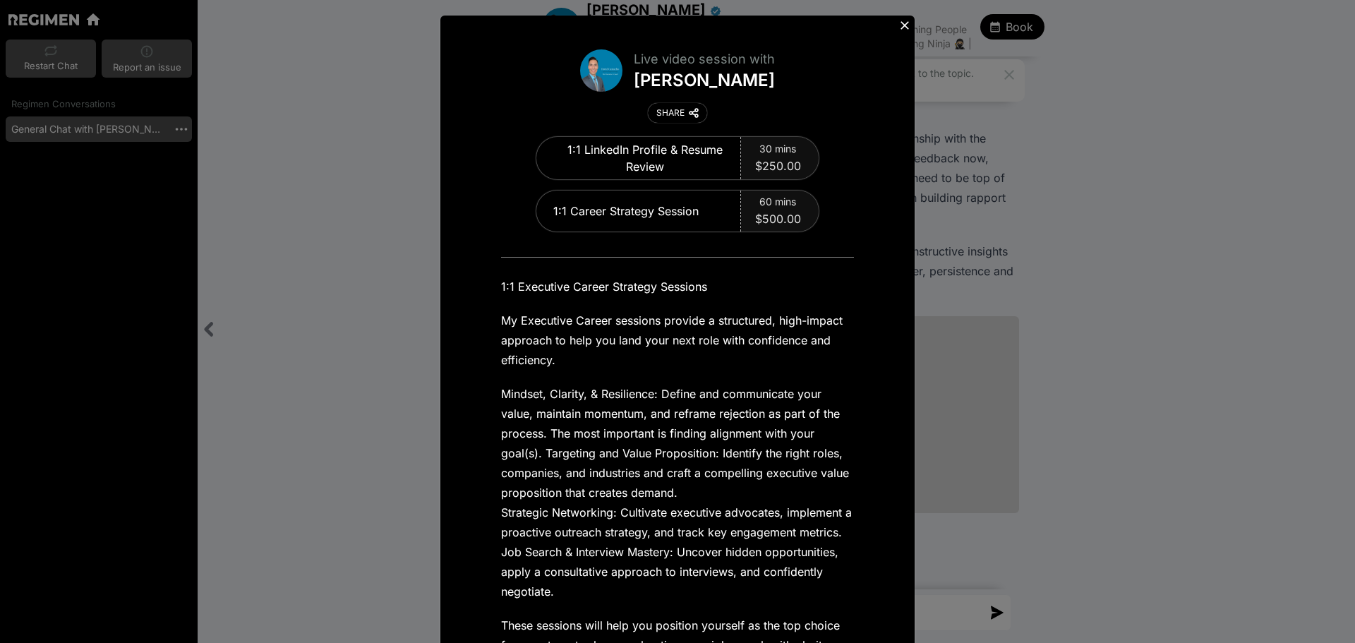
scroll to position [5, 0]
click at [900, 23] on icon at bounding box center [905, 25] width 14 height 14
